Goal: Information Seeking & Learning: Learn about a topic

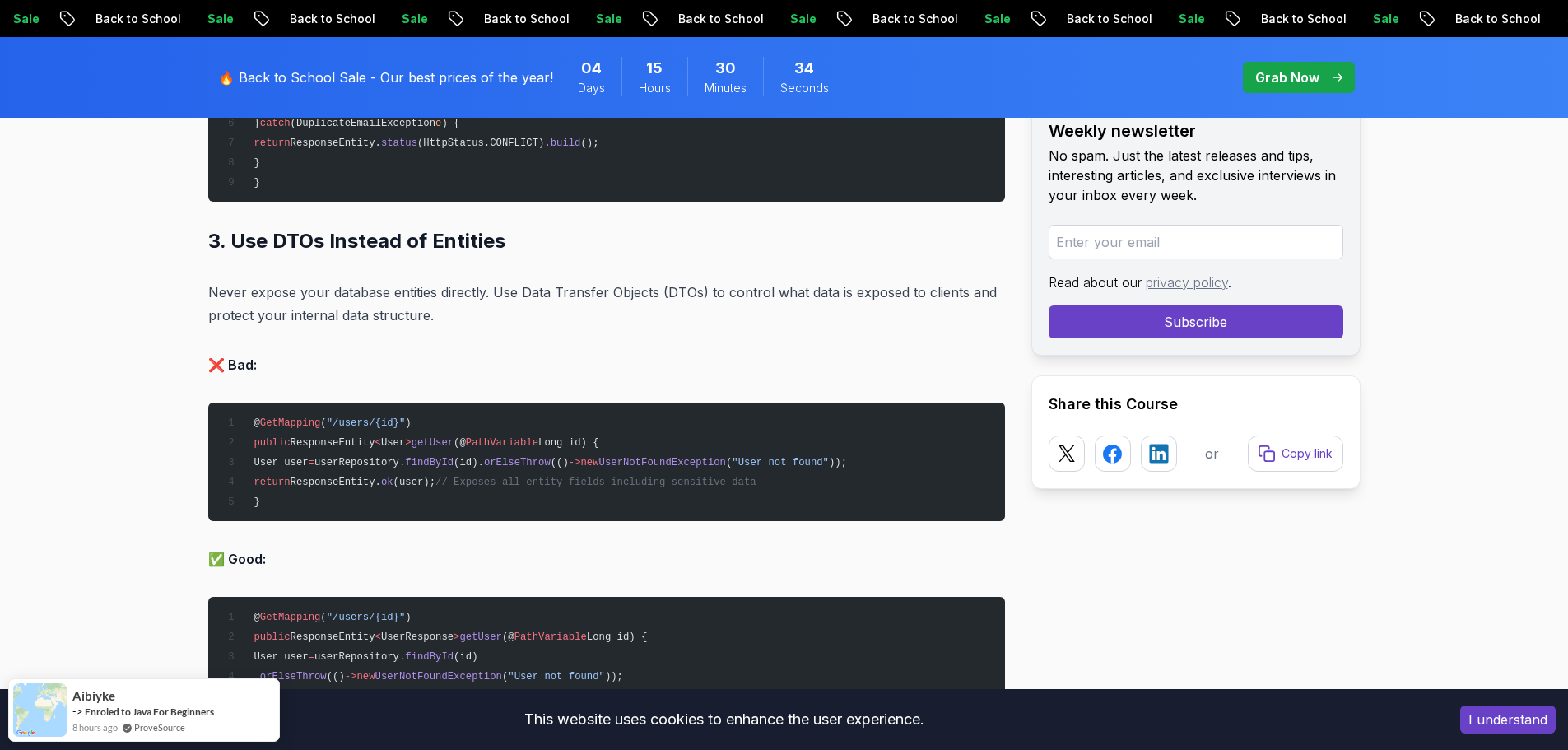
scroll to position [3870, 0]
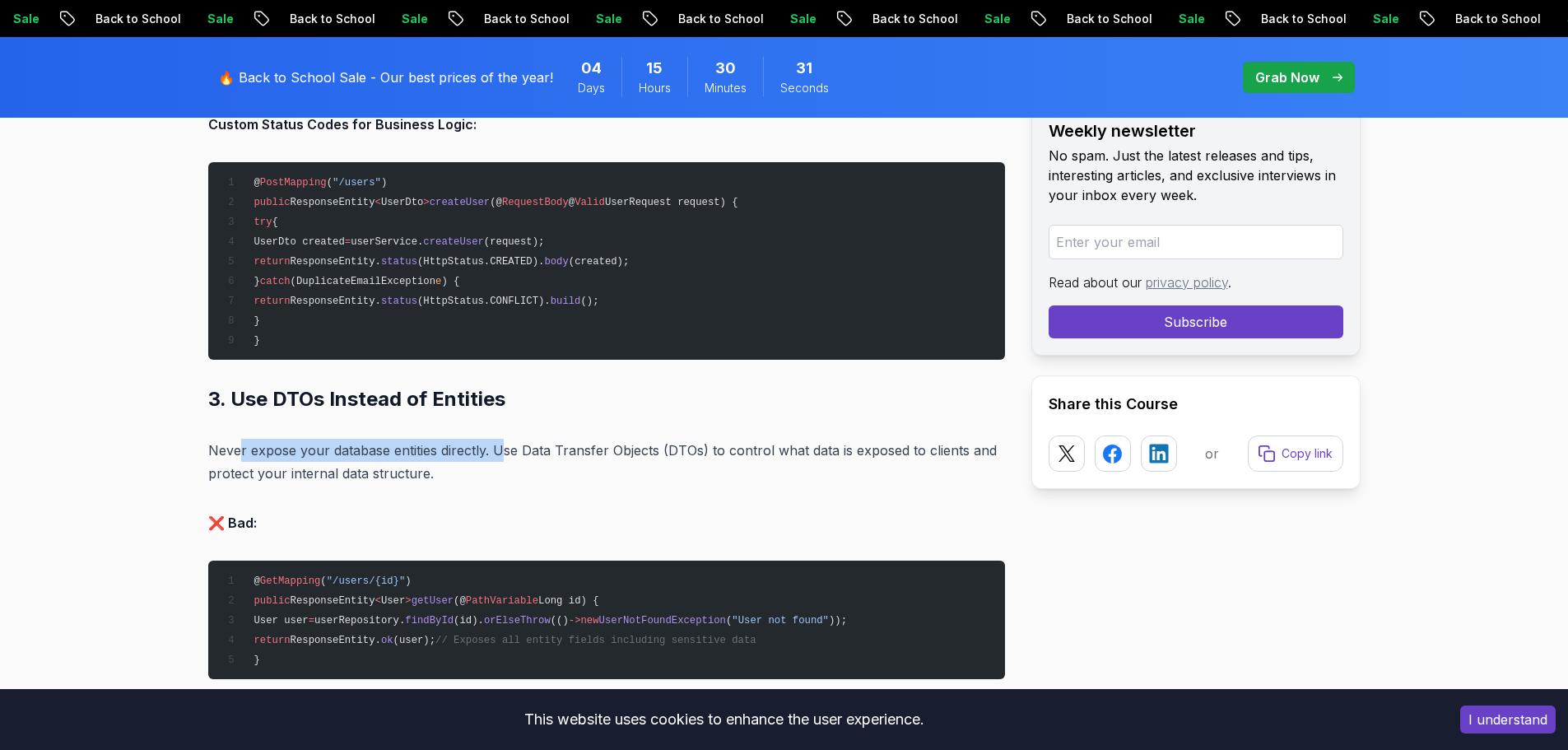
drag, startPoint x: 237, startPoint y: 449, endPoint x: 504, endPoint y: 451, distance: 267.0
click at [504, 451] on p "Never expose your database entities directly. Use Data Transfer Objects (DTOs) …" at bounding box center [607, 462] width 796 height 46
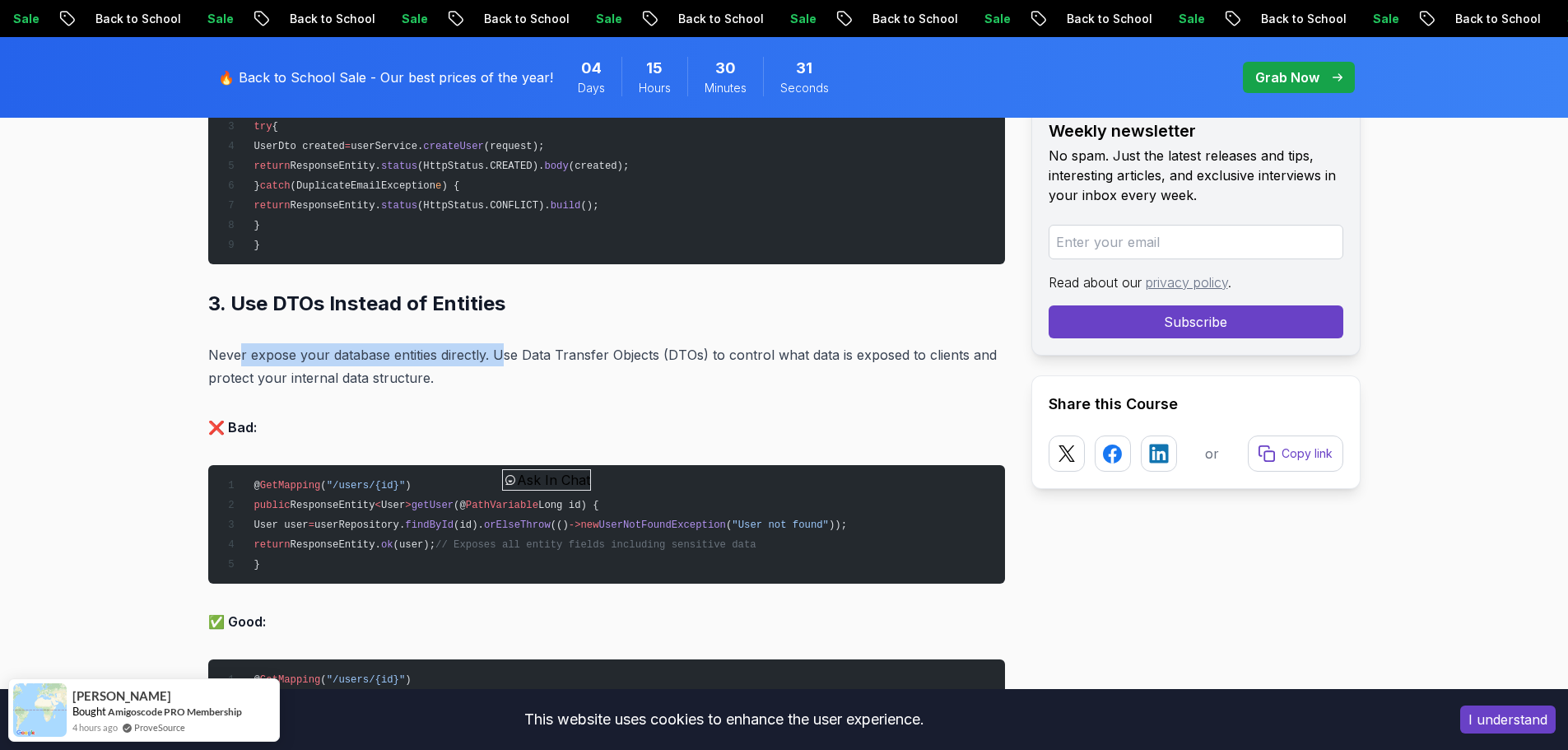
scroll to position [4199, 0]
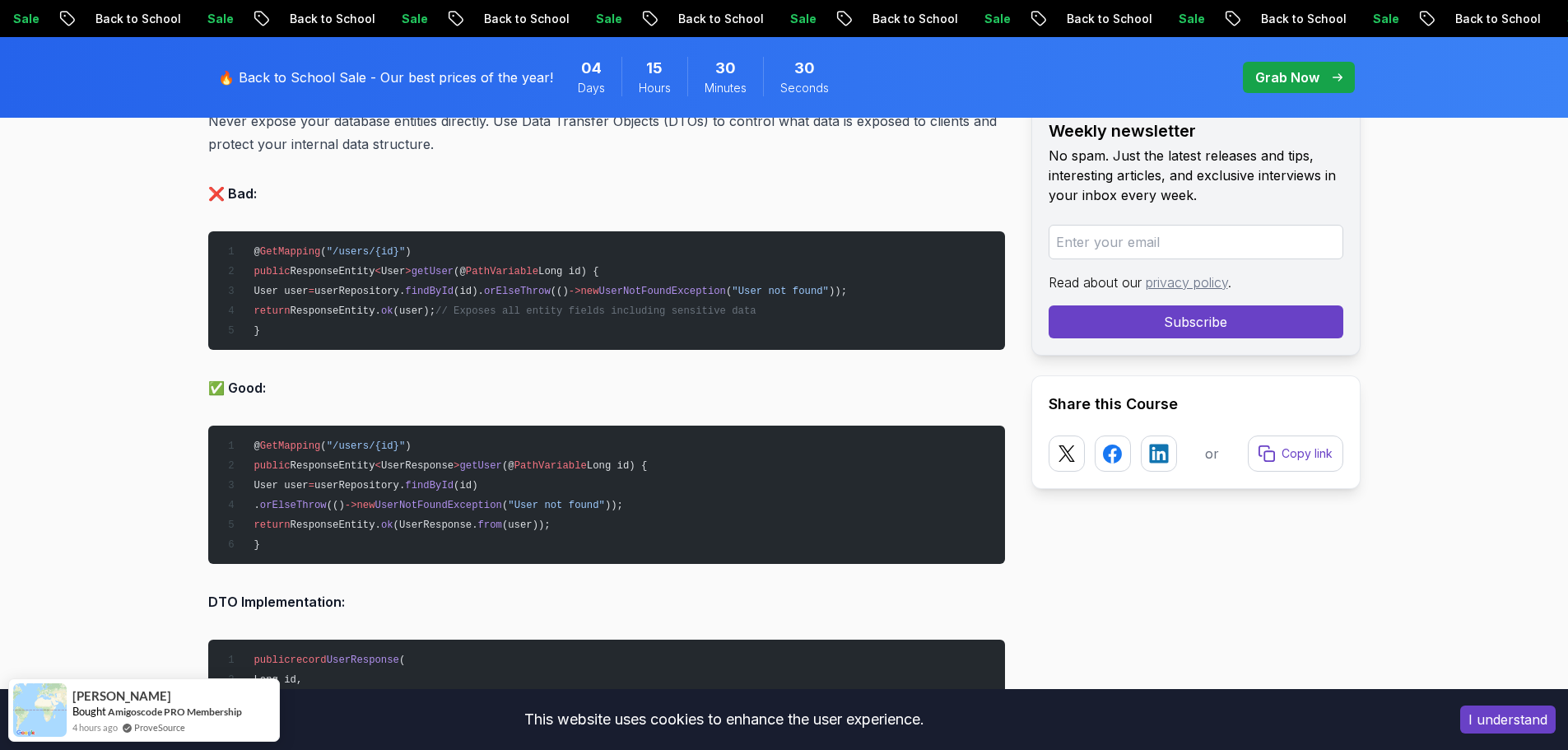
drag, startPoint x: 347, startPoint y: 274, endPoint x: 384, endPoint y: 273, distance: 37.0
click at [384, 273] on span "public ResponseEntity < User > getUser (@ PathVariable Long id) {" at bounding box center [409, 272] width 377 height 12
click at [384, 273] on span "User" at bounding box center [393, 272] width 24 height 12
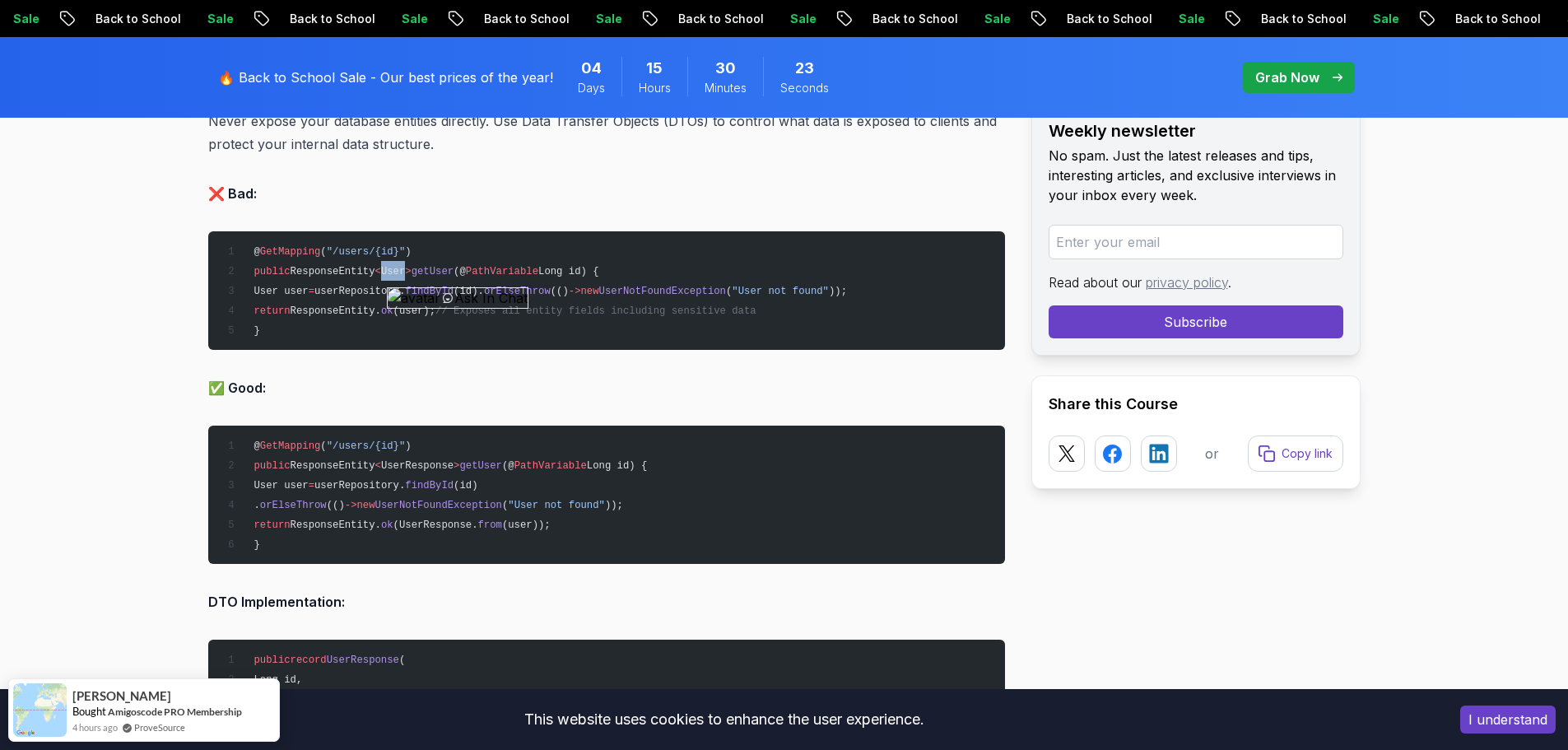
click at [384, 273] on span "User" at bounding box center [393, 272] width 24 height 12
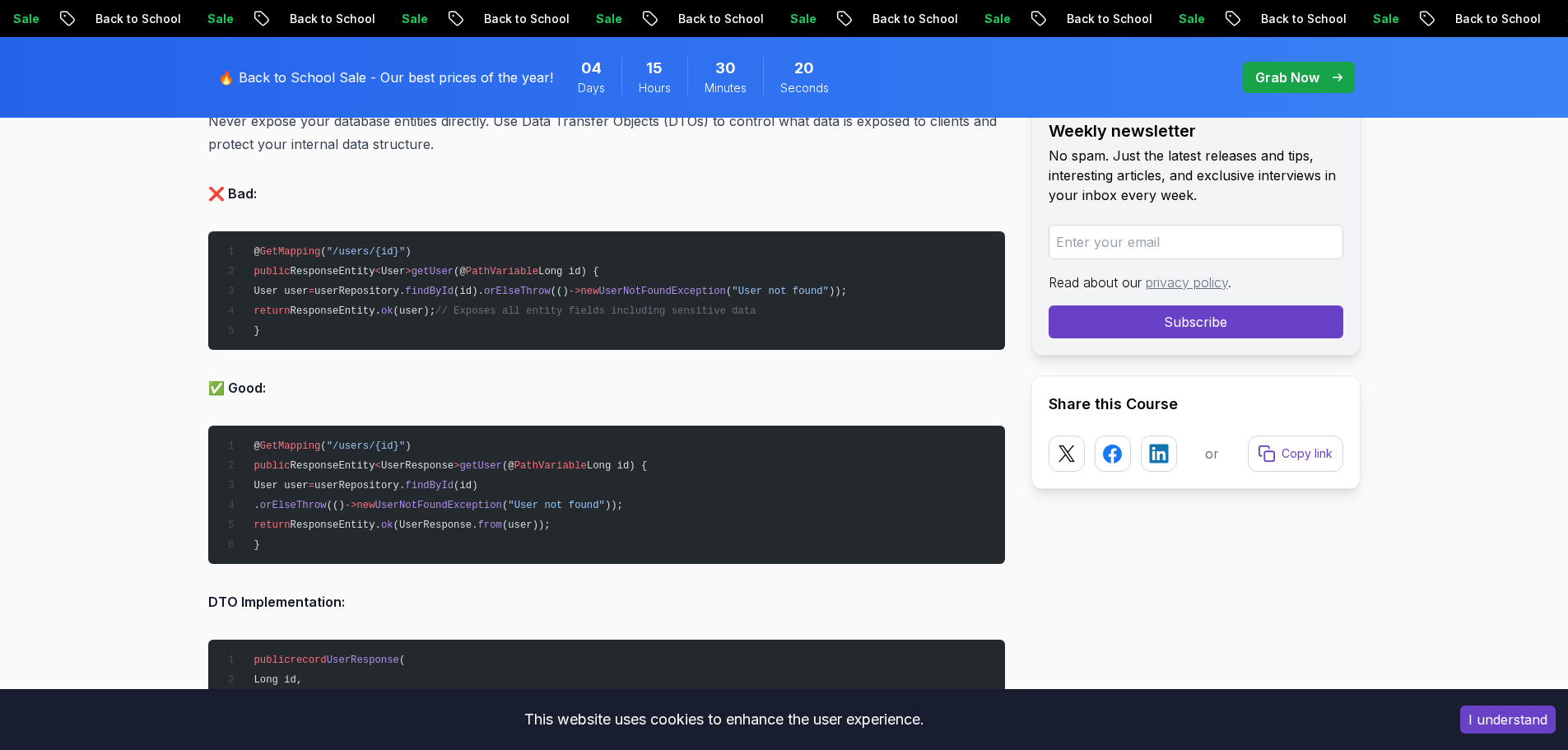
click at [402, 466] on span "UserResponse" at bounding box center [417, 466] width 72 height 12
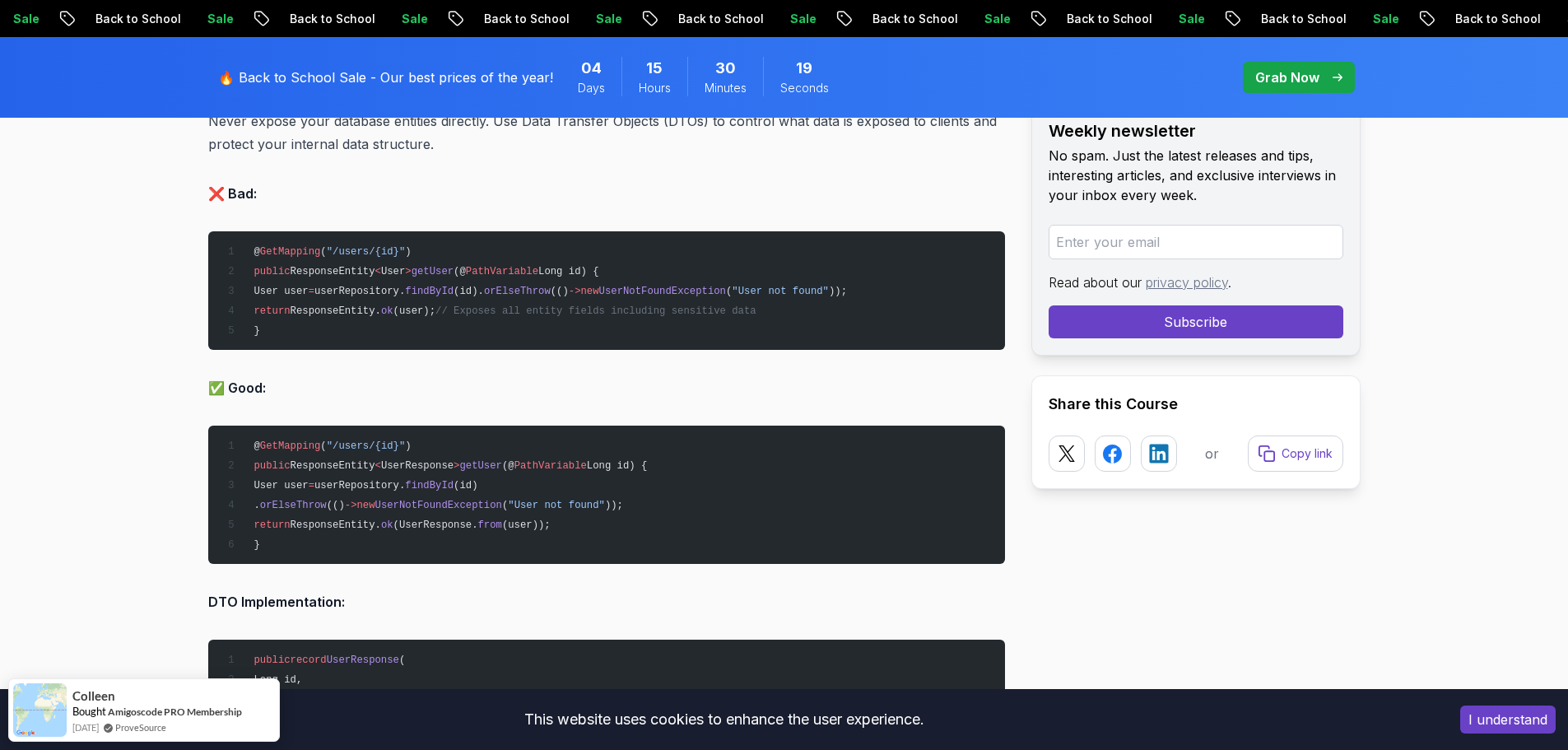
click at [259, 500] on span "." at bounding box center [256, 506] width 6 height 12
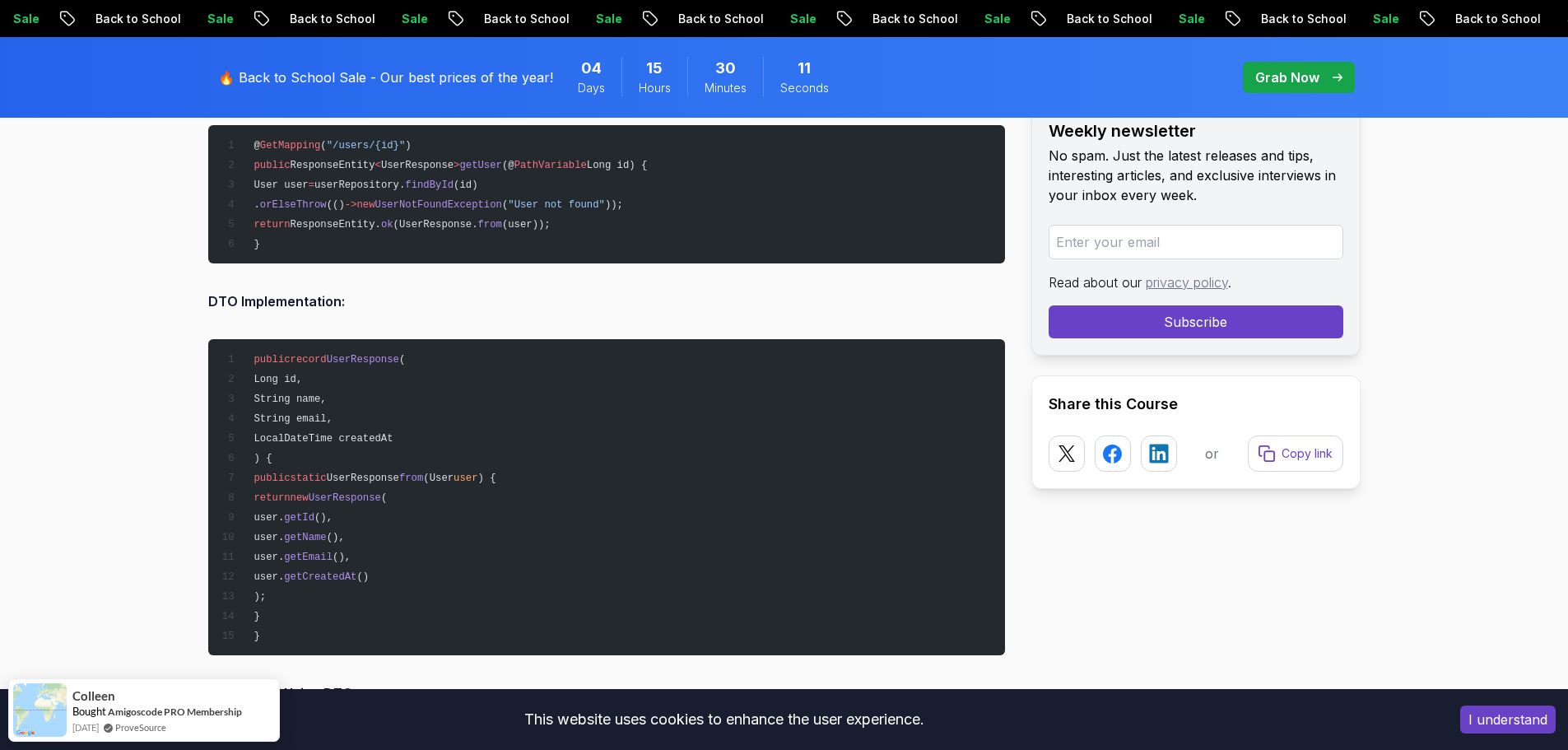
scroll to position [4529, 0]
